Goal: Complete application form

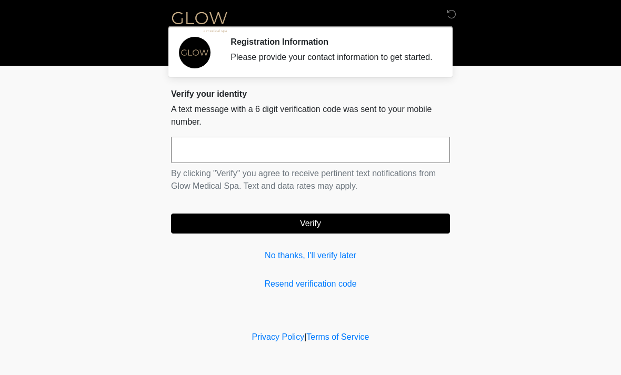
click at [202, 163] on input "text" at bounding box center [310, 150] width 279 height 26
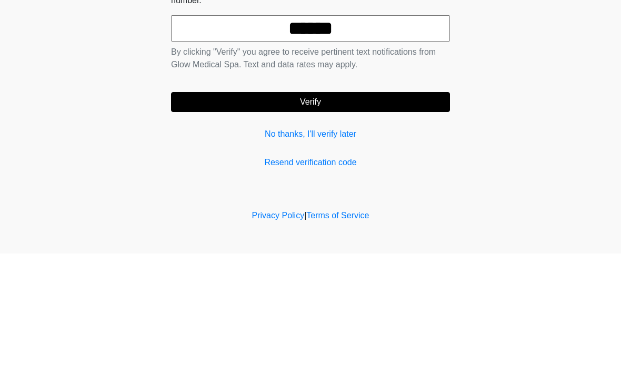
type input "******"
click at [313, 214] on button "Verify" at bounding box center [310, 224] width 279 height 20
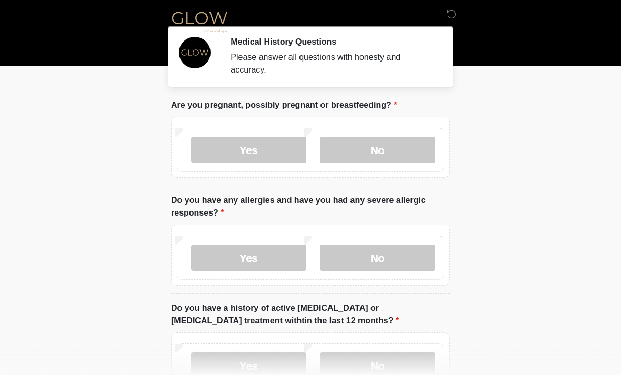
click at [383, 150] on label "No" at bounding box center [377, 150] width 115 height 26
click at [388, 261] on label "No" at bounding box center [377, 258] width 115 height 26
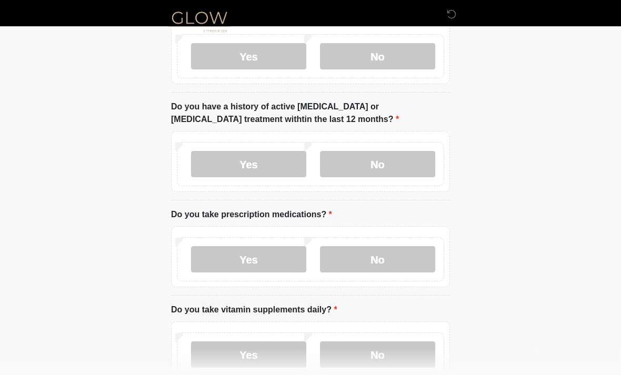
scroll to position [202, 0]
click at [263, 256] on label "Yes" at bounding box center [248, 259] width 115 height 26
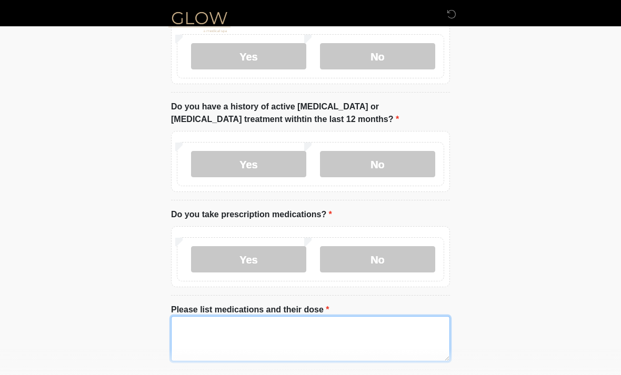
click at [184, 339] on textarea "Please list medications and their dose" at bounding box center [310, 338] width 279 height 45
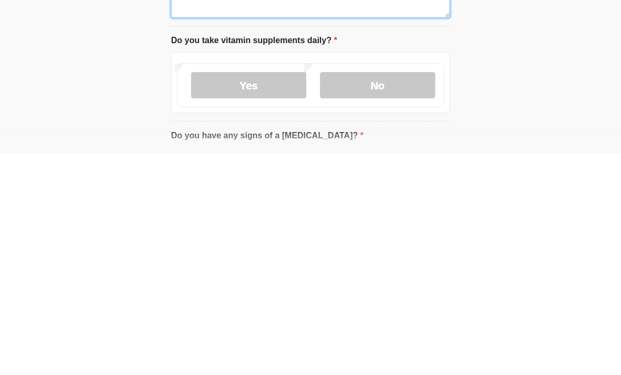
scroll to position [324, 0]
type textarea "**********"
click at [271, 294] on label "Yes" at bounding box center [248, 307] width 115 height 26
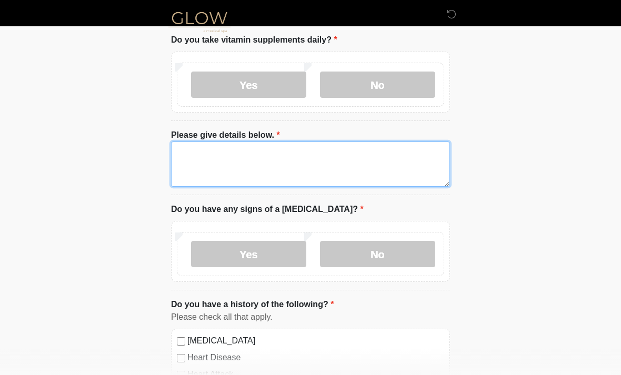
click at [192, 155] on textarea "Please give details below." at bounding box center [310, 164] width 279 height 45
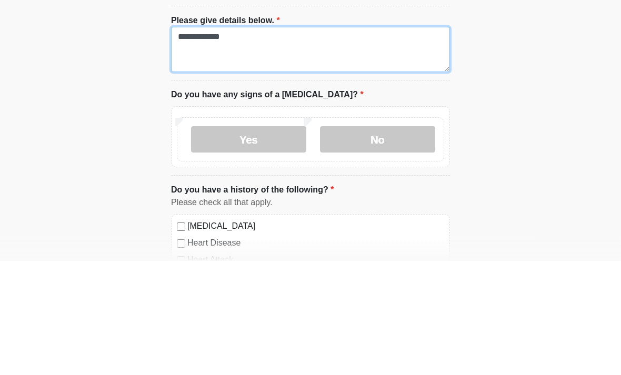
type textarea "**********"
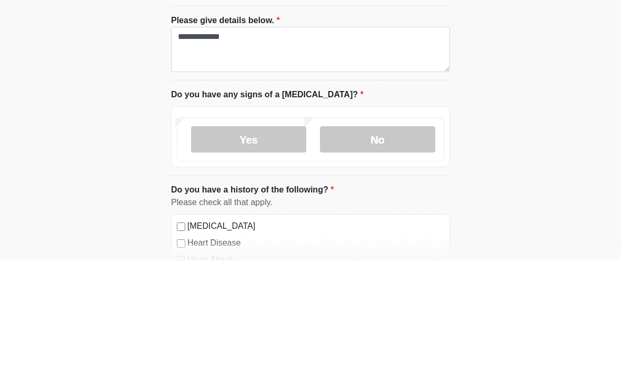
click at [383, 241] on label "No" at bounding box center [377, 254] width 115 height 26
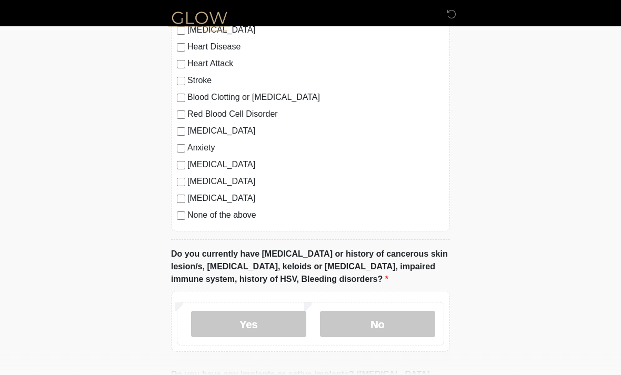
scroll to position [857, 0]
click at [370, 325] on label "No" at bounding box center [377, 324] width 115 height 26
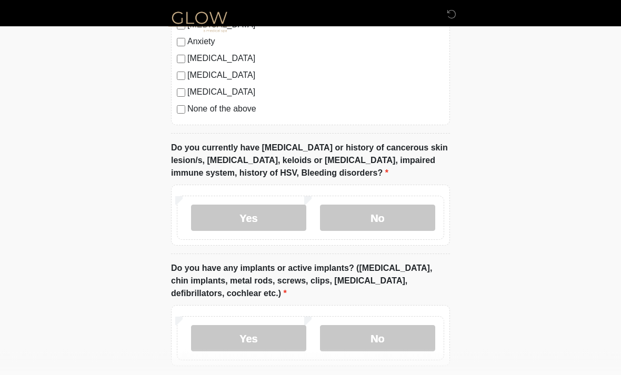
scroll to position [964, 0]
click at [377, 340] on label "No" at bounding box center [377, 338] width 115 height 26
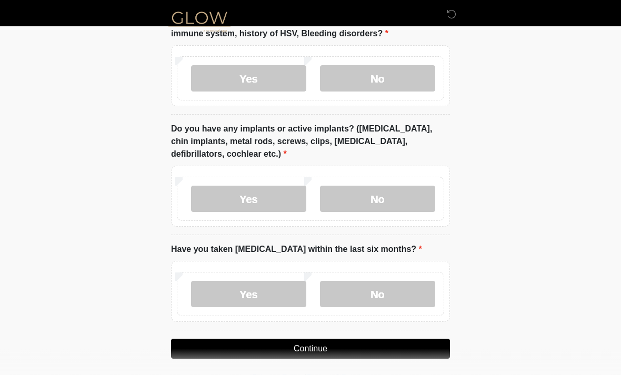
scroll to position [1107, 0]
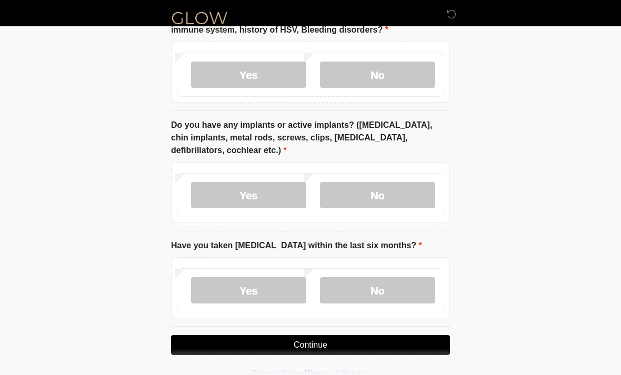
click at [381, 292] on label "No" at bounding box center [377, 290] width 115 height 26
click at [311, 347] on button "Continue" at bounding box center [310, 345] width 279 height 20
click at [307, 347] on button "Continue" at bounding box center [310, 345] width 279 height 20
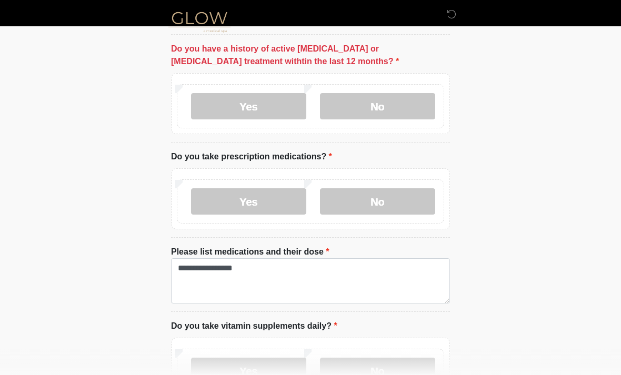
click at [387, 113] on label "No" at bounding box center [377, 106] width 115 height 26
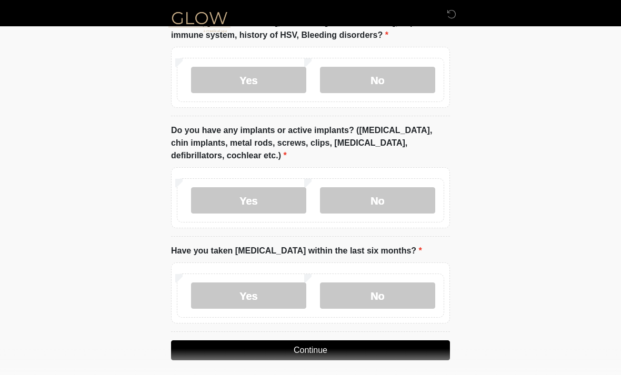
scroll to position [1107, 0]
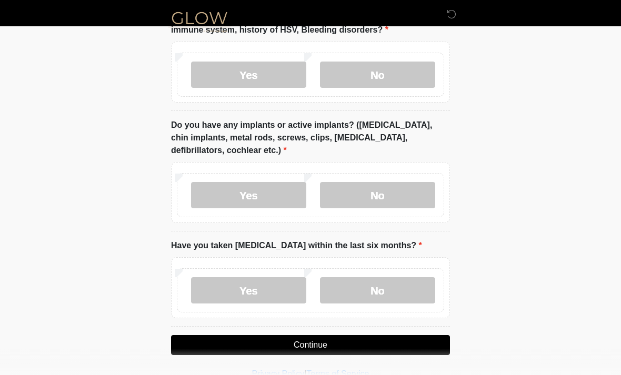
click at [312, 348] on button "Continue" at bounding box center [310, 345] width 279 height 20
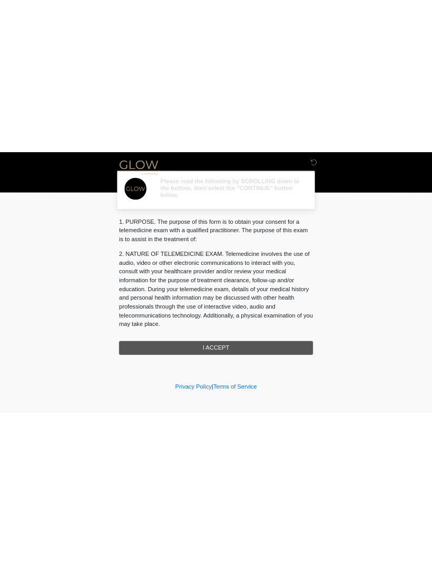
scroll to position [0, 0]
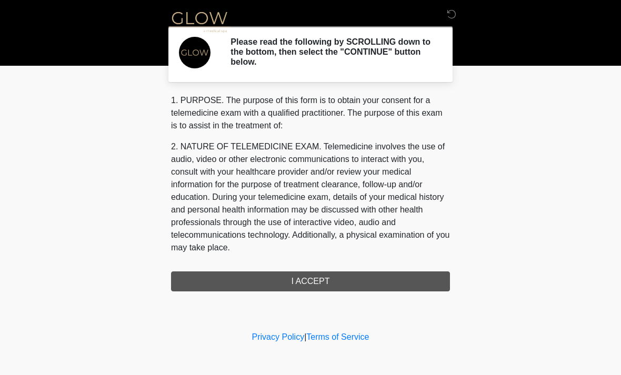
click at [314, 284] on div "1. PURPOSE. The purpose of this form is to obtain your consent for a telemedici…" at bounding box center [310, 192] width 279 height 197
click at [306, 284] on div "1. PURPOSE. The purpose of this form is to obtain your consent for a telemedici…" at bounding box center [310, 192] width 279 height 197
click at [305, 285] on div "1. PURPOSE. The purpose of this form is to obtain your consent for a telemedici…" at bounding box center [310, 192] width 279 height 197
click at [308, 285] on div "1. PURPOSE. The purpose of this form is to obtain your consent for a telemedici…" at bounding box center [310, 192] width 279 height 197
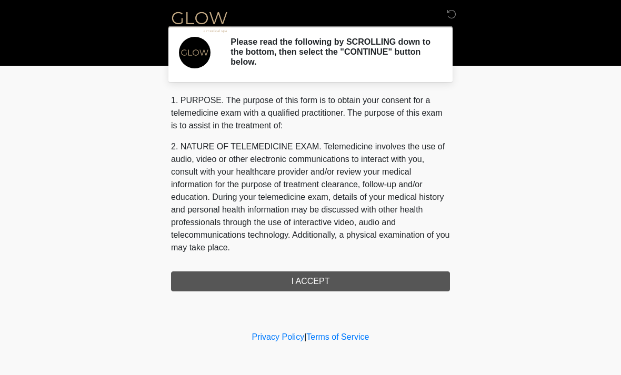
click at [307, 282] on div "1. PURPOSE. The purpose of this form is to obtain your consent for a telemedici…" at bounding box center [310, 192] width 279 height 197
click at [308, 283] on div "1. PURPOSE. The purpose of this form is to obtain your consent for a telemedici…" at bounding box center [310, 192] width 279 height 197
click at [307, 283] on div "1. PURPOSE. The purpose of this form is to obtain your consent for a telemedici…" at bounding box center [310, 192] width 279 height 197
click at [328, 275] on div "1. PURPOSE. The purpose of this form is to obtain your consent for a telemedici…" at bounding box center [310, 192] width 279 height 197
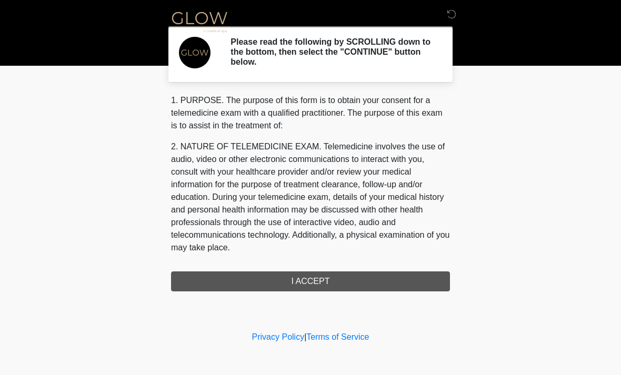
click at [328, 275] on div "1. PURPOSE. The purpose of this form is to obtain your consent for a telemedici…" at bounding box center [310, 192] width 279 height 197
click at [328, 273] on div "1. PURPOSE. The purpose of this form is to obtain your consent for a telemedici…" at bounding box center [310, 192] width 279 height 197
click at [195, 57] on img at bounding box center [195, 53] width 32 height 32
click at [327, 282] on div "1. PURPOSE. The purpose of this form is to obtain your consent for a telemedici…" at bounding box center [310, 192] width 279 height 197
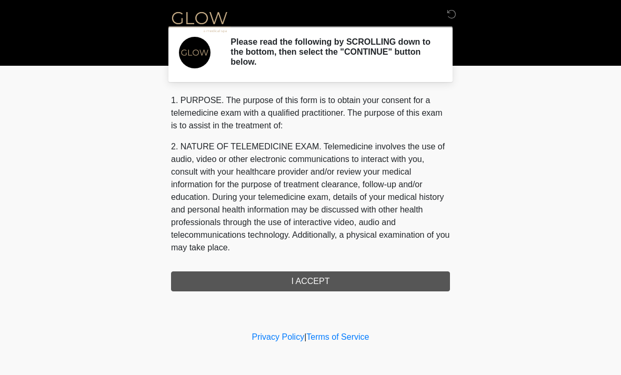
click at [383, 276] on div "1. PURPOSE. The purpose of this form is to obtain your consent for a telemedici…" at bounding box center [310, 192] width 279 height 197
click at [382, 276] on div "1. PURPOSE. The purpose of this form is to obtain your consent for a telemedici…" at bounding box center [310, 192] width 279 height 197
click at [472, 270] on body "‎ ‎ ‎ Please read the following by SCROLLING down to the bottom, then select th…" at bounding box center [310, 187] width 621 height 375
click at [539, 231] on body "‎ ‎ ‎ Please read the following by SCROLLING down to the bottom, then select th…" at bounding box center [310, 187] width 621 height 375
click at [552, 180] on body "‎ ‎ ‎ Please read the following by SCROLLING down to the bottom, then select th…" at bounding box center [310, 187] width 621 height 375
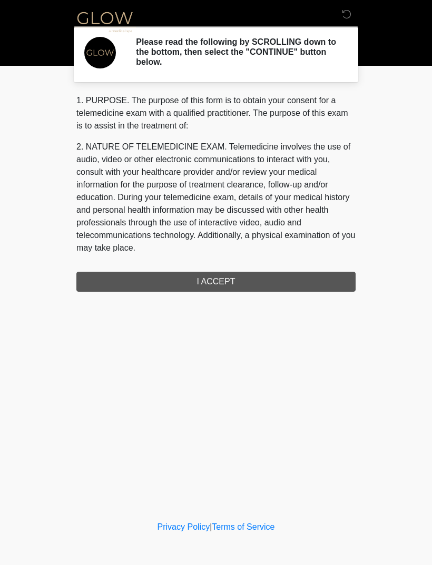
click at [212, 277] on div "1. PURPOSE. The purpose of this form is to obtain your consent for a telemedici…" at bounding box center [215, 192] width 279 height 197
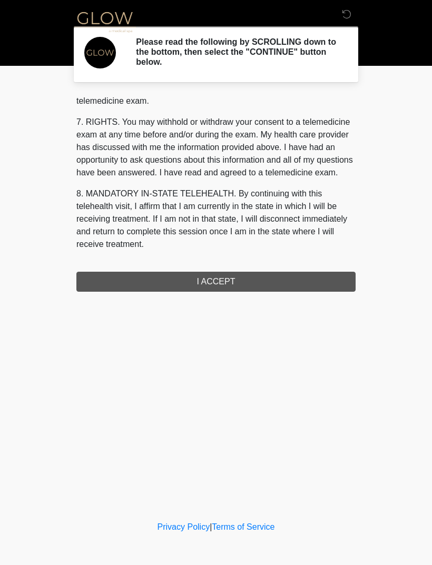
scroll to position [446, 0]
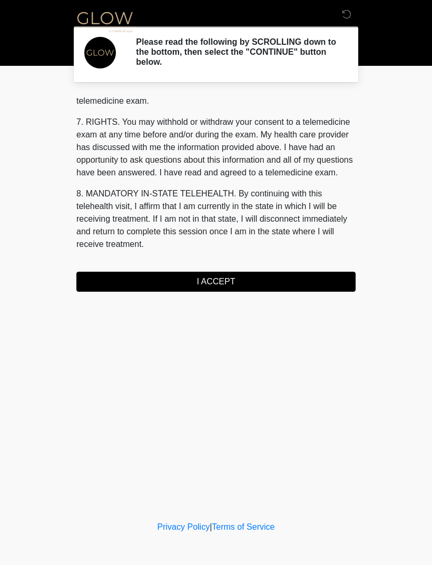
click at [292, 267] on div "1. PURPOSE. The purpose of this form is to obtain your consent for a telemedici…" at bounding box center [215, 192] width 279 height 197
click at [136, 281] on button "I ACCEPT" at bounding box center [215, 282] width 279 height 20
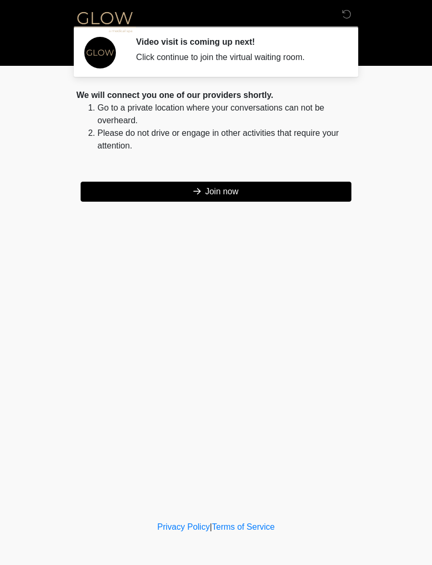
click at [232, 194] on button "Join now" at bounding box center [216, 192] width 271 height 20
